Goal: Browse casually: Explore the website without a specific task or goal

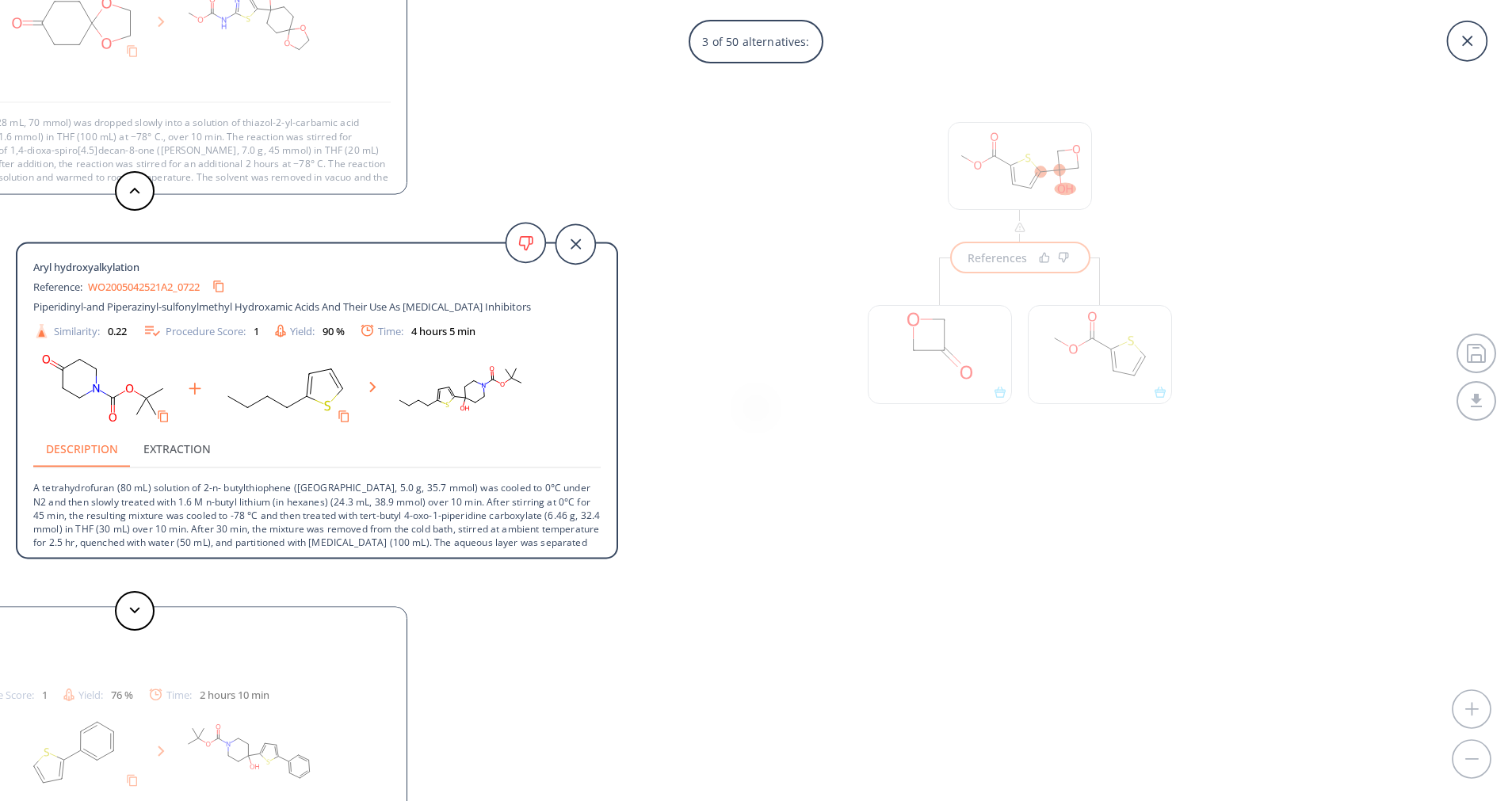
scroll to position [36, 0]
